Goal: Task Accomplishment & Management: Use online tool/utility

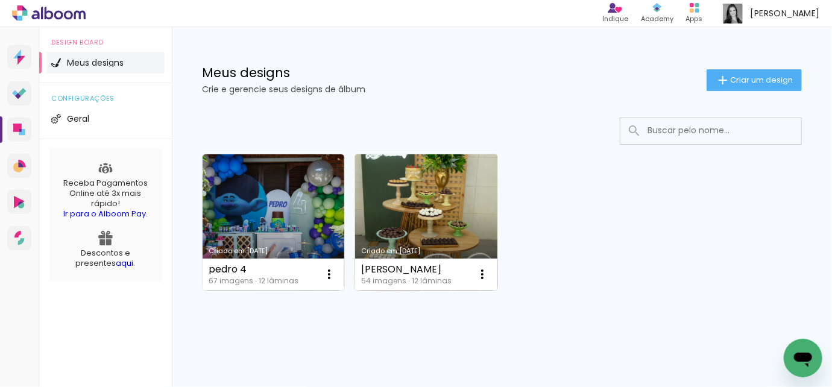
click at [405, 193] on link "Criado em [DATE]" at bounding box center [426, 222] width 142 height 136
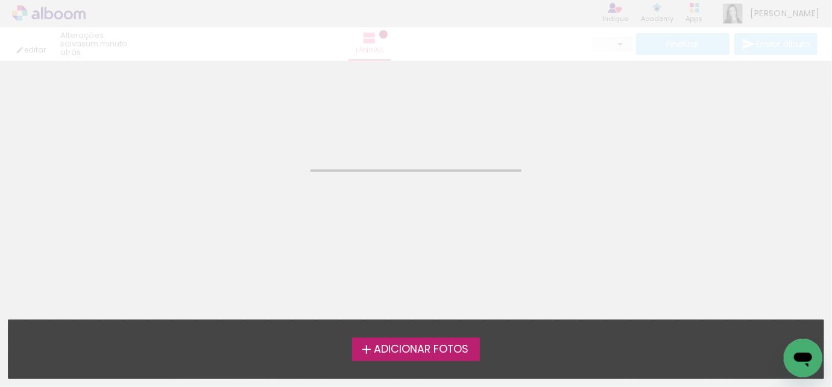
click at [405, 193] on neon-animated-pages "Confirmar Cancelar" at bounding box center [416, 224] width 832 height 326
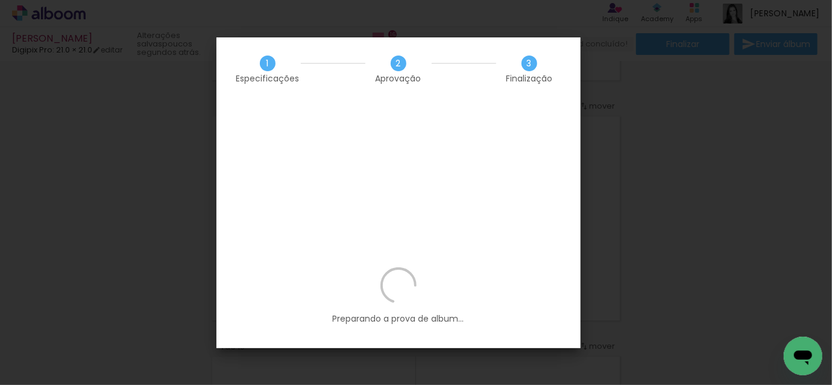
scroll to position [0, 2791]
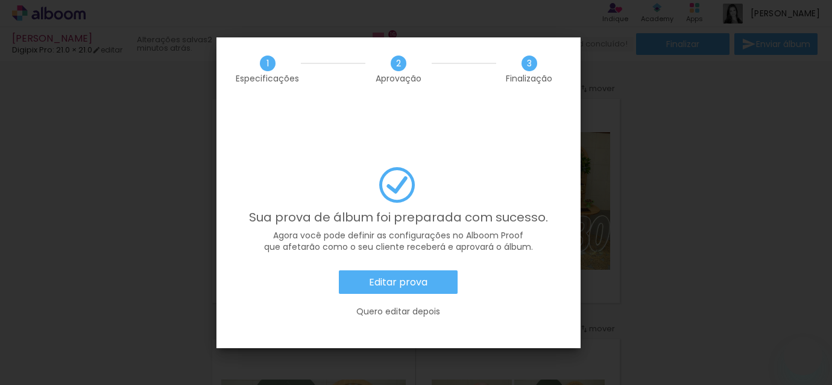
click at [0, 0] on slot "Quero editar depois" at bounding box center [0, 0] width 0 height 0
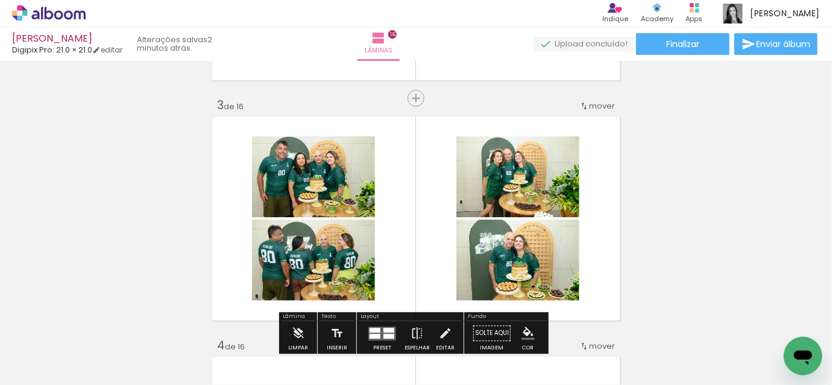
scroll to position [0, 2791]
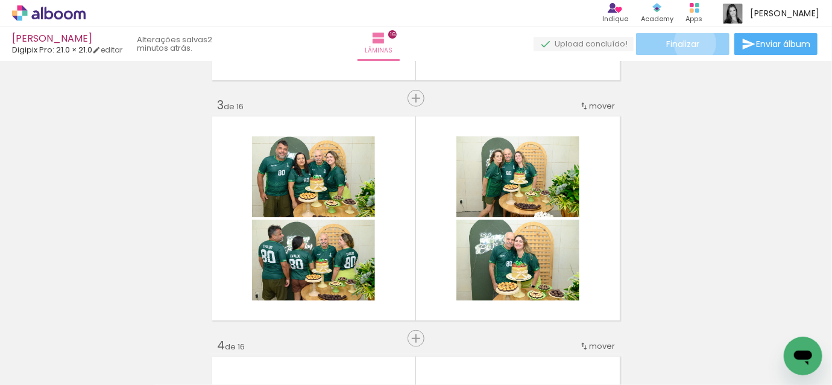
click at [691, 43] on span "Finalizar" at bounding box center [682, 44] width 33 height 8
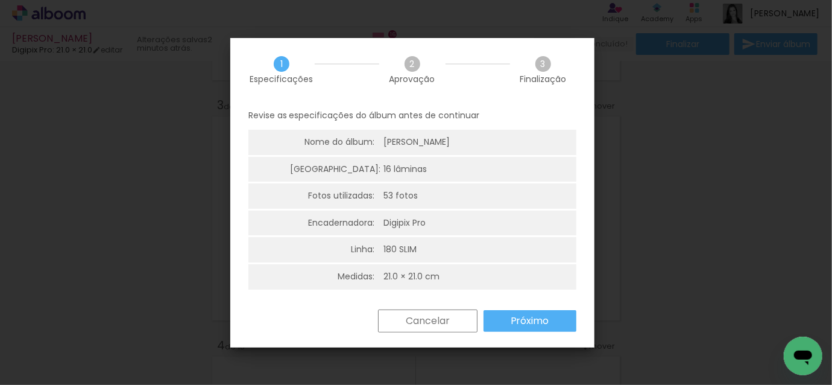
click at [0, 0] on slot "Próximo" at bounding box center [0, 0] width 0 height 0
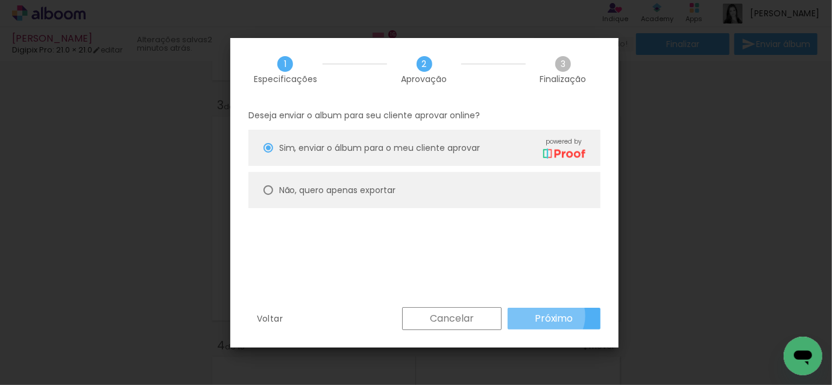
click at [0, 0] on slot "Próximo" at bounding box center [0, 0] width 0 height 0
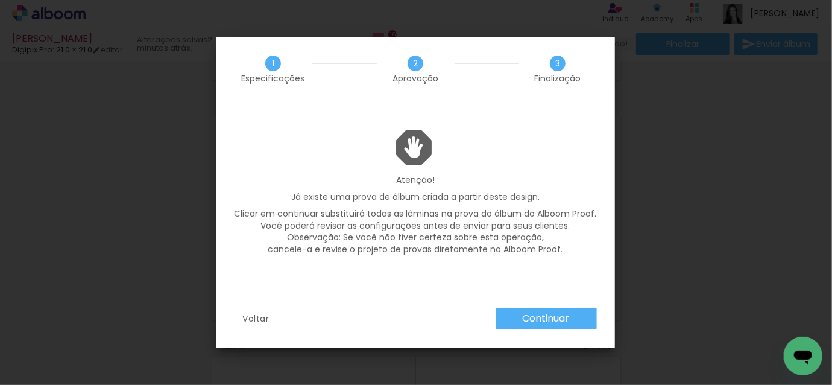
click at [520, 312] on paper-button "Continuar" at bounding box center [545, 318] width 101 height 22
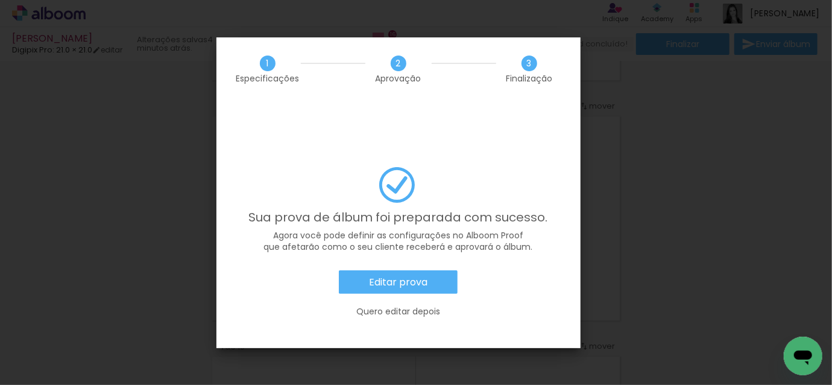
click at [0, 0] on slot "Editar prova" at bounding box center [0, 0] width 0 height 0
